Goal: Information Seeking & Learning: Learn about a topic

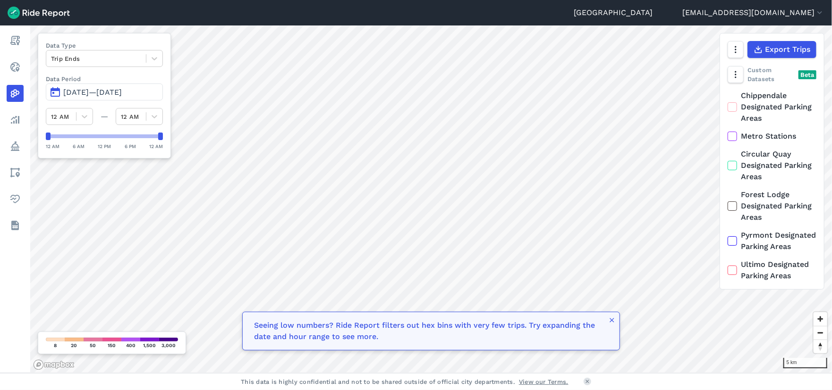
click at [730, 109] on icon at bounding box center [732, 106] width 8 height 9
click at [727, 96] on input "Chippendale Designated Parking Areas" at bounding box center [727, 93] width 0 height 6
click at [730, 107] on icon at bounding box center [732, 106] width 8 height 9
click at [727, 96] on input "Chippendale Designated Parking Areas" at bounding box center [727, 93] width 0 height 6
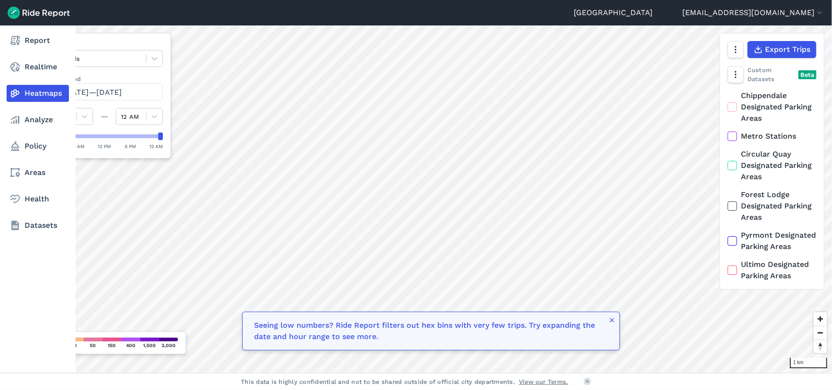
click at [33, 93] on link "Heatmaps" at bounding box center [38, 93] width 62 height 17
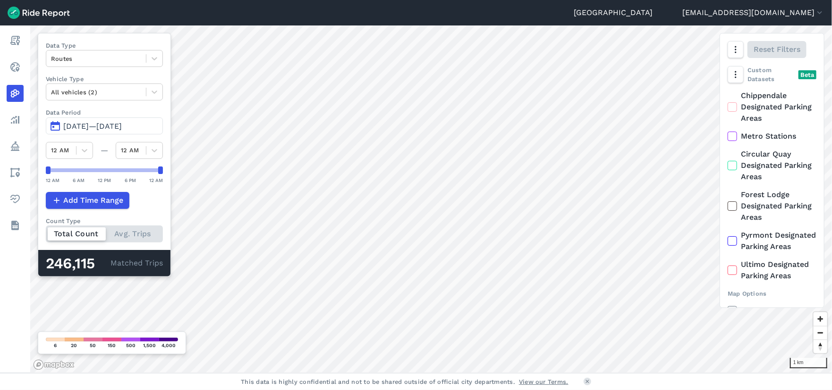
click at [733, 105] on icon at bounding box center [732, 106] width 8 height 9
click at [727, 96] on input "Chippendale Designated Parking Areas" at bounding box center [727, 93] width 0 height 6
click at [733, 140] on icon at bounding box center [732, 136] width 8 height 9
click at [727, 137] on input "Metro Stations" at bounding box center [727, 134] width 0 height 6
click at [731, 166] on icon at bounding box center [732, 165] width 8 height 9
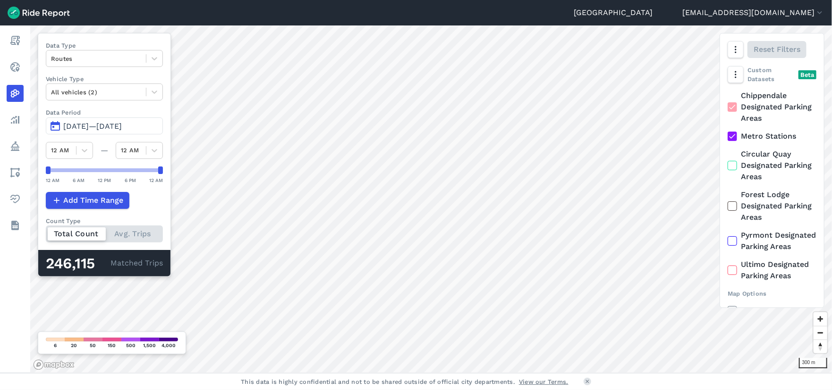
click at [727, 155] on input "Circular Quay Designated Parking Areas" at bounding box center [727, 152] width 0 height 6
click at [733, 206] on use at bounding box center [732, 206] width 6 height 5
click at [727, 195] on input "Forest Lodge Designated Parking Areas" at bounding box center [727, 192] width 0 height 6
click at [733, 245] on icon at bounding box center [732, 240] width 8 height 9
click at [727, 236] on input "Pyrmont Designated Parking Areas" at bounding box center [727, 233] width 0 height 6
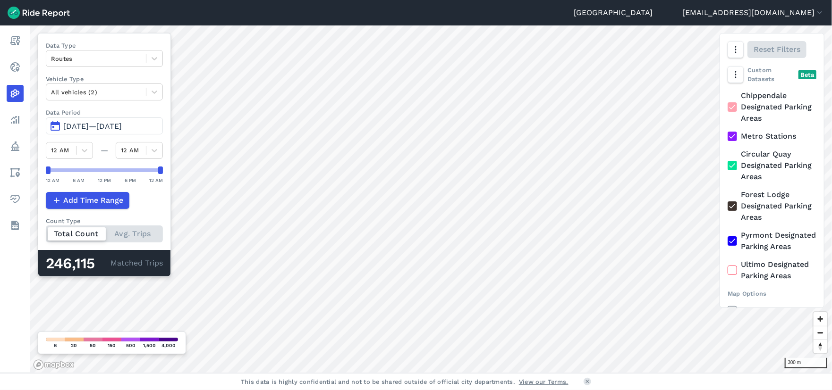
click at [733, 109] on icon at bounding box center [732, 106] width 8 height 9
click at [727, 96] on input "Chippendale Designated Parking Areas" at bounding box center [727, 93] width 0 height 6
click at [733, 138] on icon at bounding box center [732, 136] width 8 height 9
click at [727, 137] on input "Metro Stations" at bounding box center [727, 134] width 0 height 6
drag, startPoint x: 732, startPoint y: 167, endPoint x: 723, endPoint y: 207, distance: 41.2
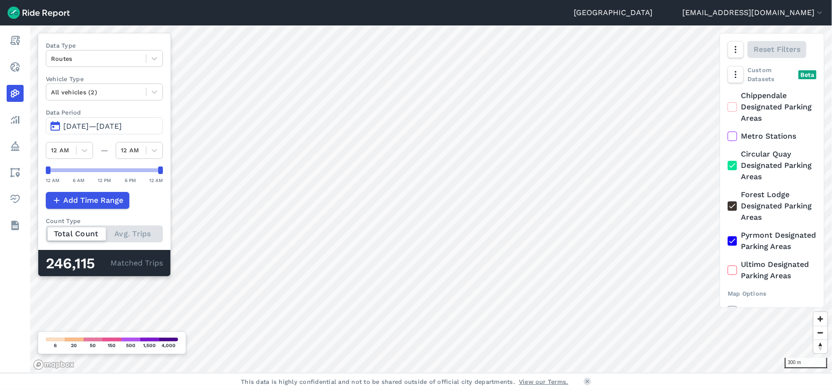
click at [731, 167] on icon at bounding box center [732, 165] width 8 height 9
click at [727, 155] on input "Circular Quay Designated Parking Areas" at bounding box center [727, 152] width 0 height 6
click at [732, 209] on icon at bounding box center [732, 206] width 8 height 9
click at [727, 195] on input "Forest Lodge Designated Parking Areas" at bounding box center [727, 192] width 0 height 6
click at [731, 244] on use at bounding box center [732, 241] width 6 height 5
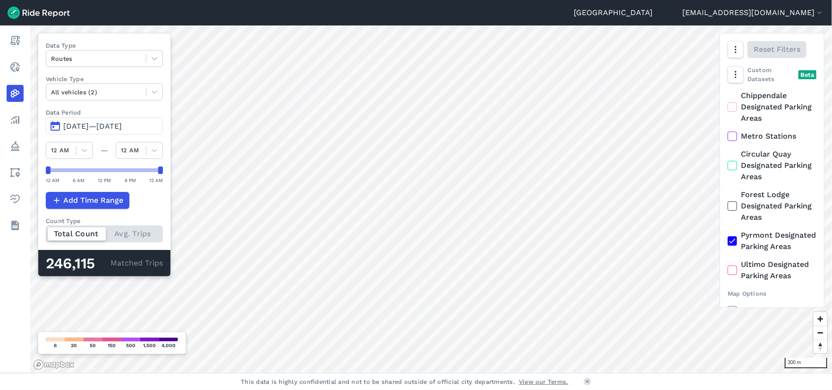
click at [727, 236] on input "Pyrmont Designated Parking Areas" at bounding box center [727, 233] width 0 height 6
click at [735, 72] on use "button" at bounding box center [734, 74] width 1 height 7
click at [752, 132] on label "Heatmap" at bounding box center [761, 134] width 56 height 20
click at [733, 97] on input "Heatmap" at bounding box center [733, 94] width 0 height 6
click at [752, 132] on label "Heatmap" at bounding box center [761, 134] width 56 height 20
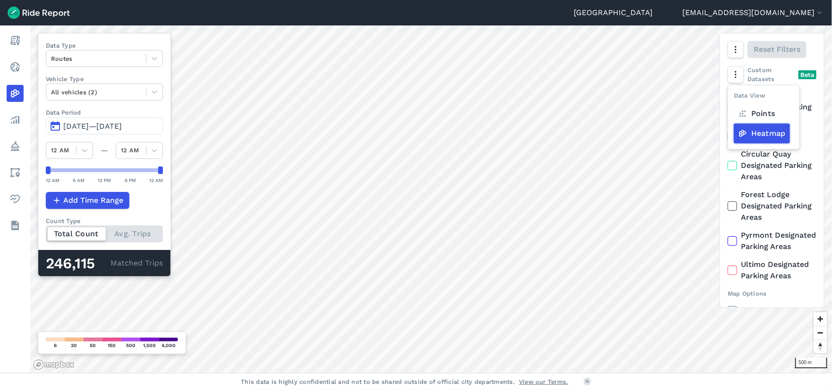
click at [733, 97] on input "Heatmap" at bounding box center [733, 94] width 0 height 6
click at [157, 59] on icon at bounding box center [154, 58] width 9 height 9
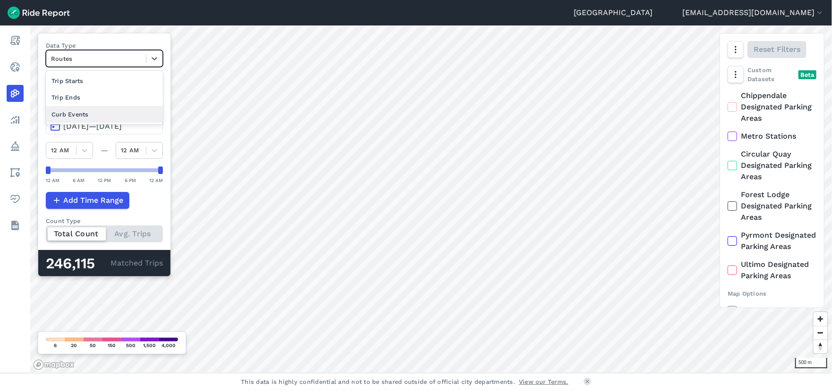
click at [68, 113] on div "Curb Events" at bounding box center [104, 114] width 117 height 17
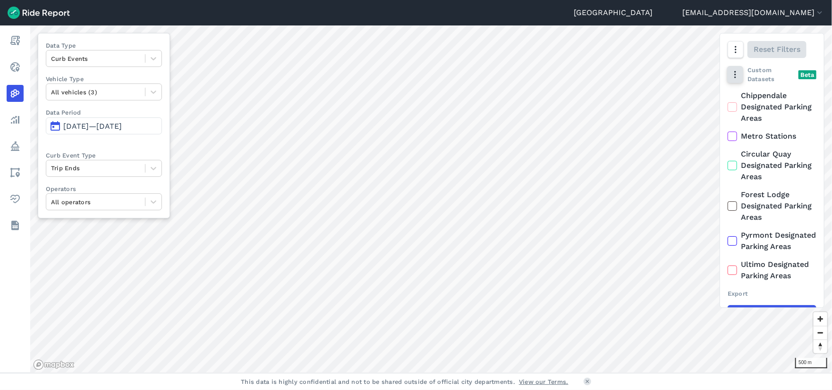
click at [733, 75] on icon "button" at bounding box center [734, 74] width 9 height 9
click at [759, 135] on label "Heatmap" at bounding box center [761, 134] width 56 height 20
click at [733, 97] on input "Heatmap" at bounding box center [733, 94] width 0 height 6
click at [118, 127] on span "[DATE]—[DATE]" at bounding box center [92, 126] width 59 height 9
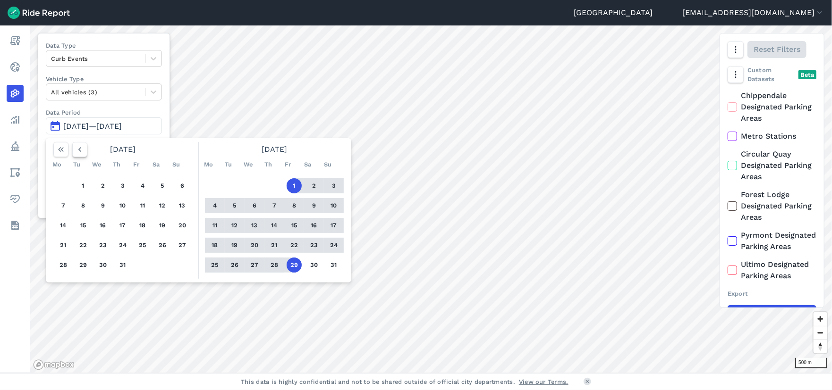
click at [78, 146] on icon "button" at bounding box center [79, 149] width 9 height 9
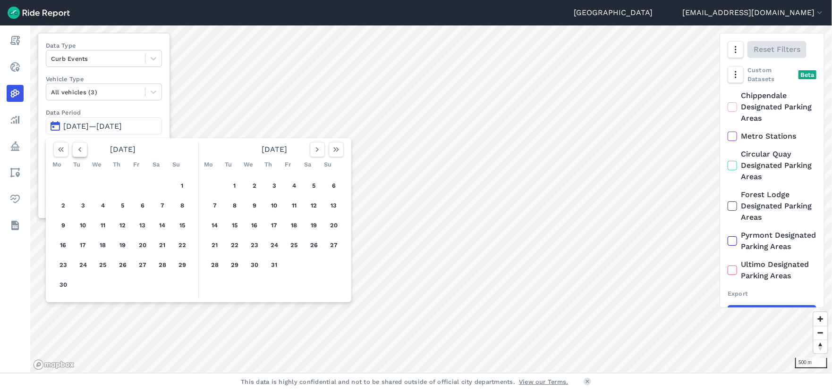
click at [78, 146] on icon "button" at bounding box center [79, 149] width 9 height 9
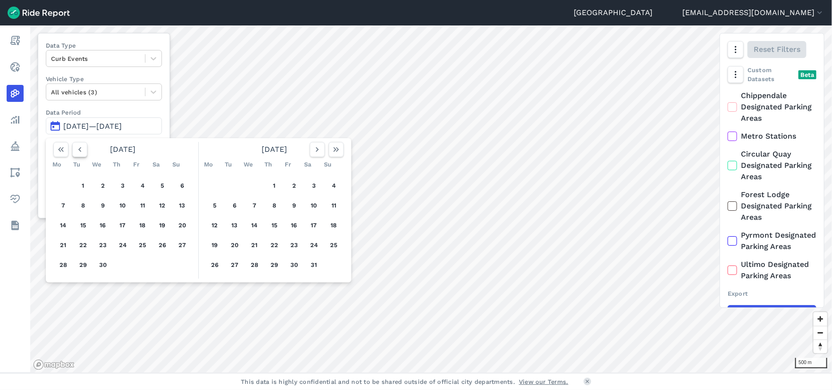
click at [78, 146] on icon "button" at bounding box center [79, 149] width 9 height 9
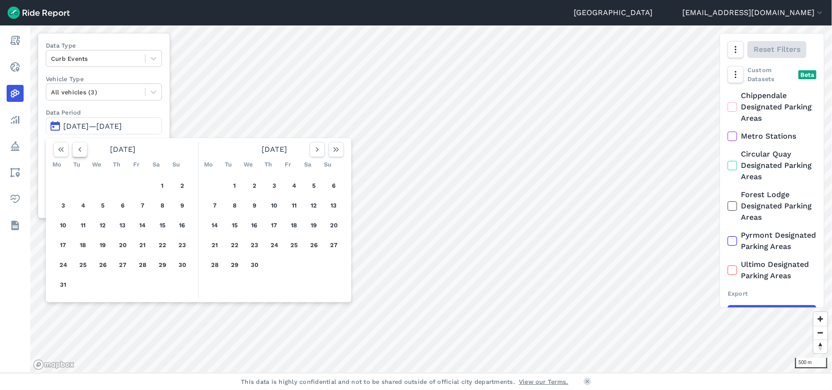
click at [78, 146] on icon "button" at bounding box center [79, 149] width 9 height 9
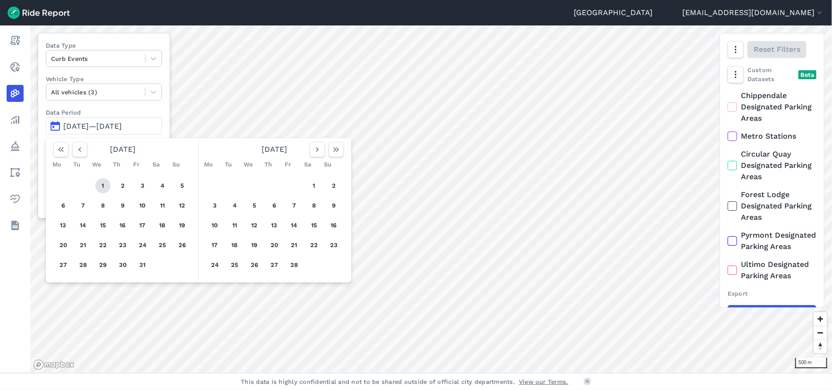
click at [101, 184] on button "1" at bounding box center [102, 185] width 15 height 15
click at [337, 150] on use "button" at bounding box center [336, 149] width 6 height 5
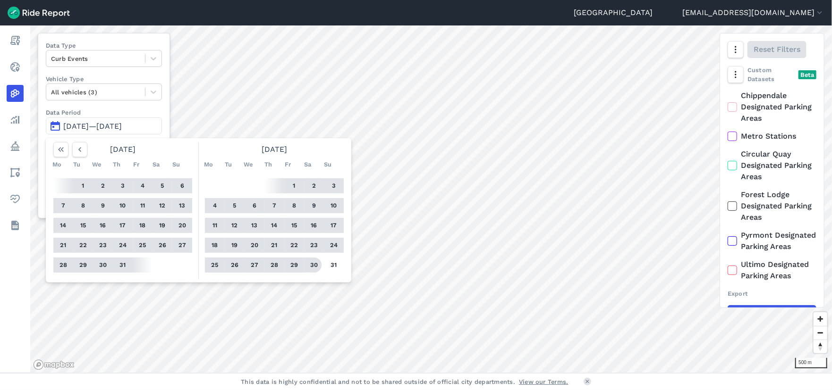
click at [310, 264] on button "30" at bounding box center [313, 265] width 15 height 15
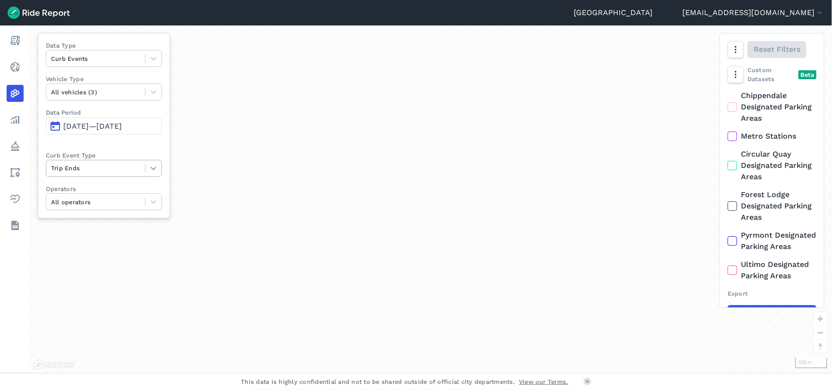
click at [155, 171] on icon at bounding box center [153, 168] width 9 height 9
click at [152, 165] on icon at bounding box center [153, 168] width 9 height 9
click at [154, 200] on icon at bounding box center [153, 201] width 9 height 9
click at [152, 94] on icon at bounding box center [153, 91] width 9 height 9
